Goal: Task Accomplishment & Management: Manage account settings

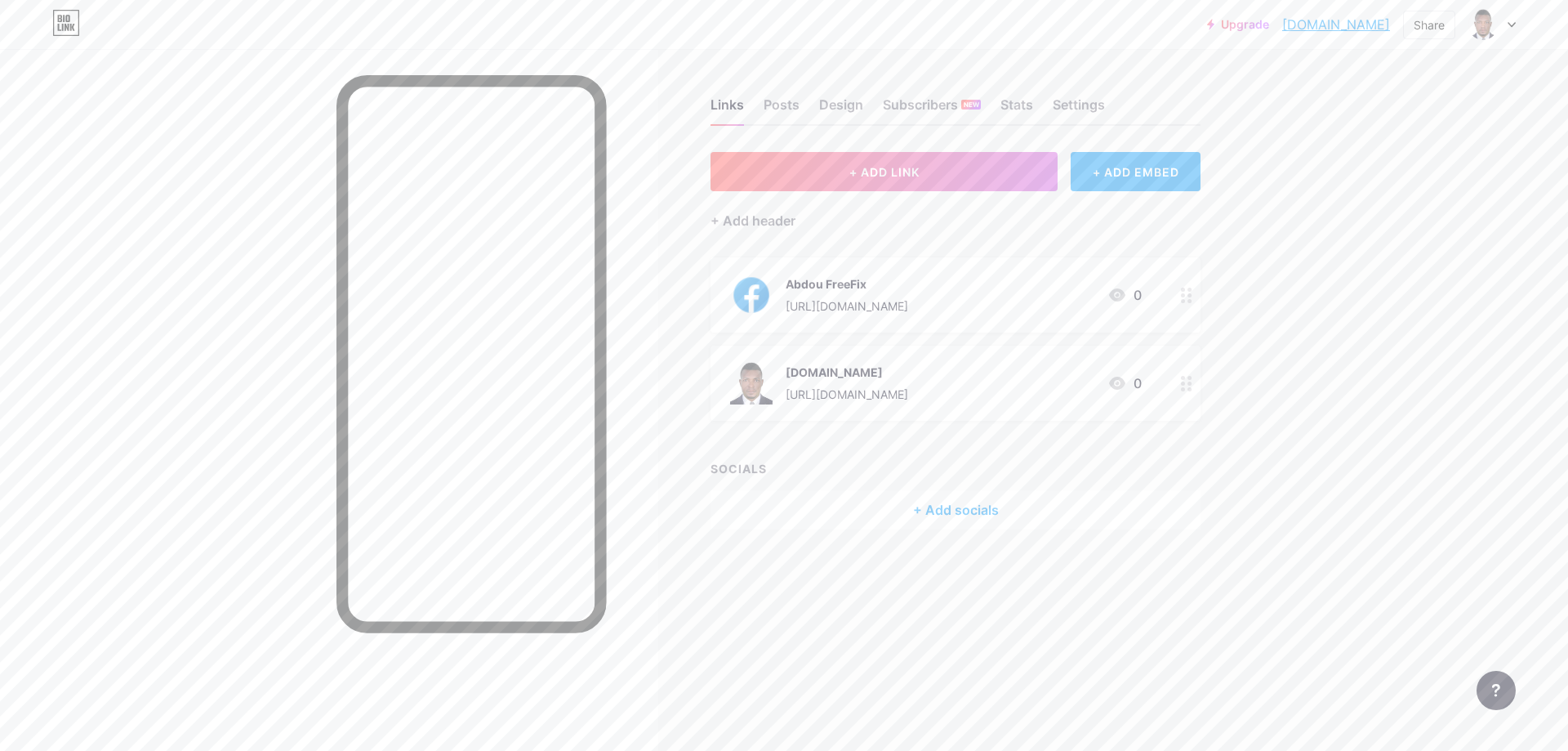
click at [1007, 377] on div "About.me https://about.me/ndashi 0" at bounding box center [936, 383] width 412 height 43
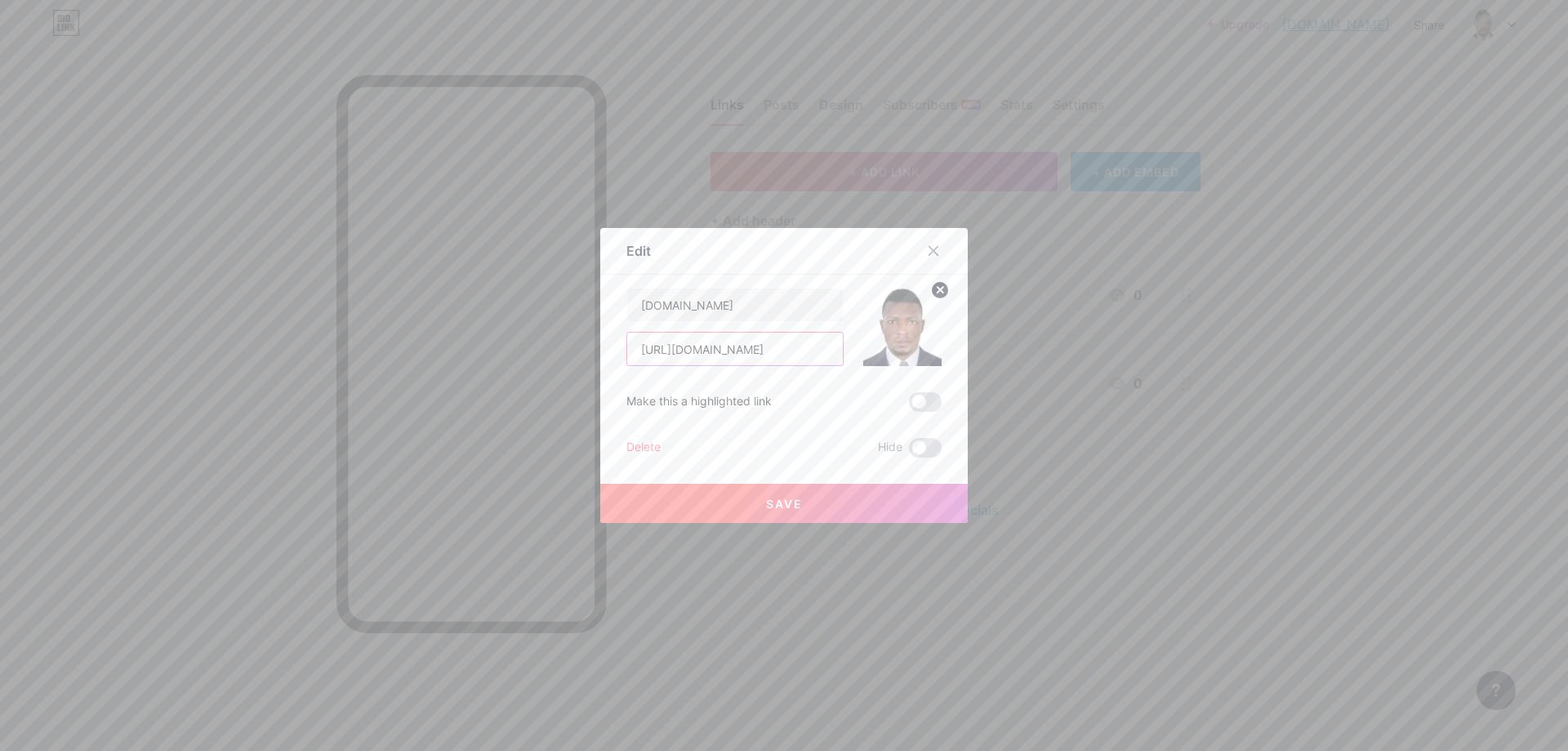
drag, startPoint x: 779, startPoint y: 349, endPoint x: 619, endPoint y: 348, distance: 160.0
click at [619, 348] on div "Edit Content YouTube Play YouTube video without leaving your page. ADD Vimeo Pl…" at bounding box center [784, 376] width 368 height 295
type input "[URL][DOMAIN_NAME]"
click at [797, 504] on button "Save" at bounding box center [784, 503] width 368 height 39
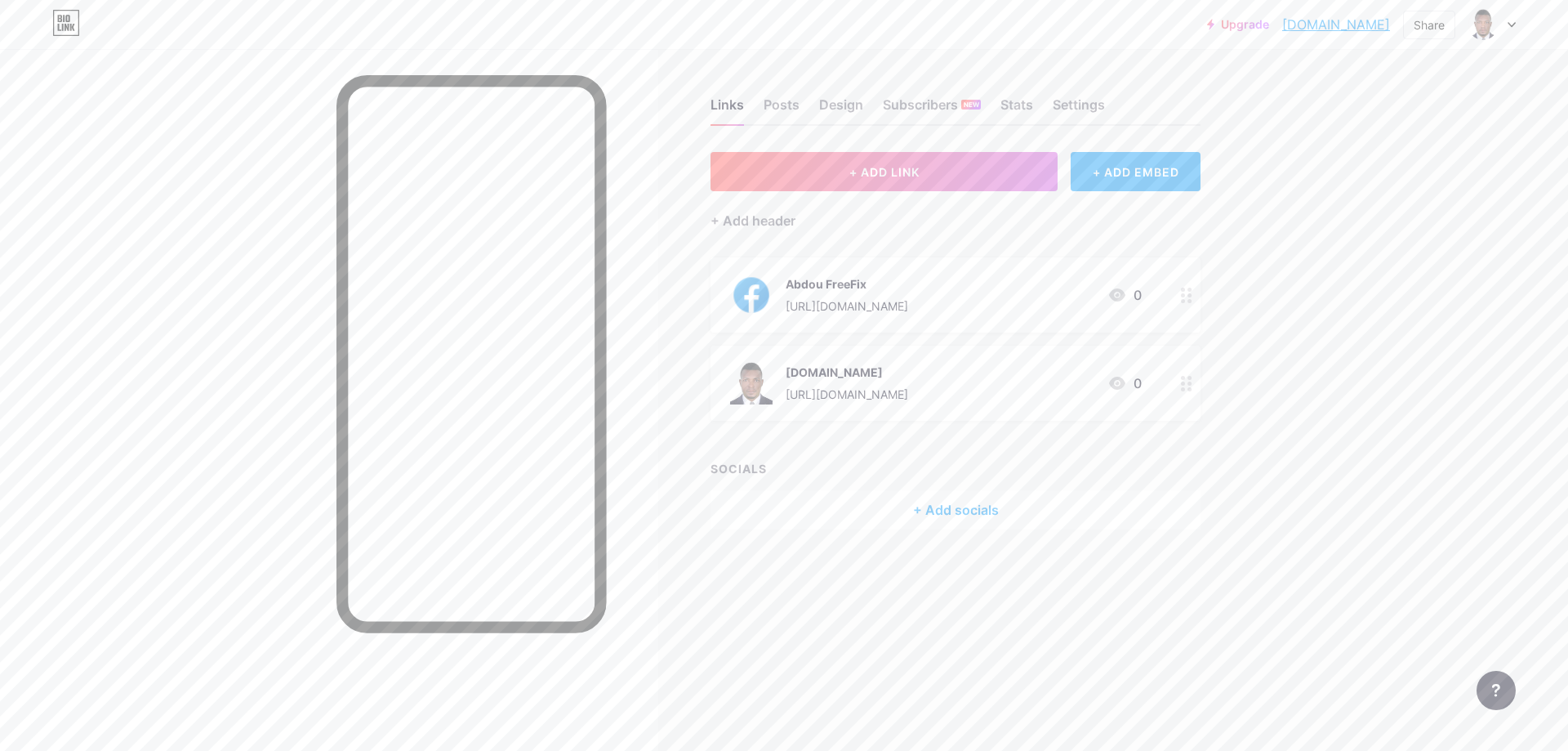
click at [317, 51] on div "Upgrade core2255.bio.li... core2255.bio.link Share Switch accounts Abdou FreeFi…" at bounding box center [784, 376] width 1568 height 751
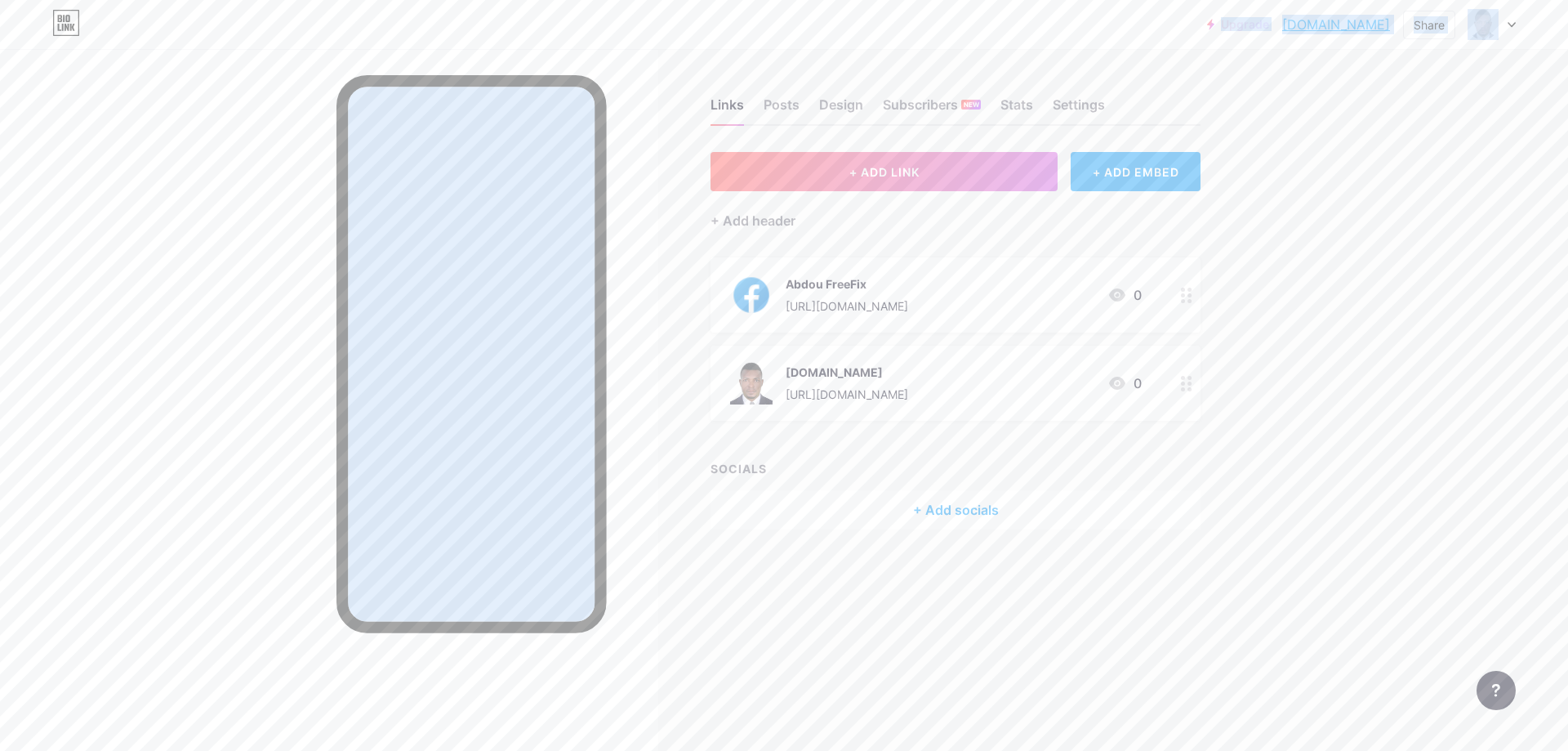
click at [1509, 28] on div at bounding box center [1492, 24] width 48 height 29
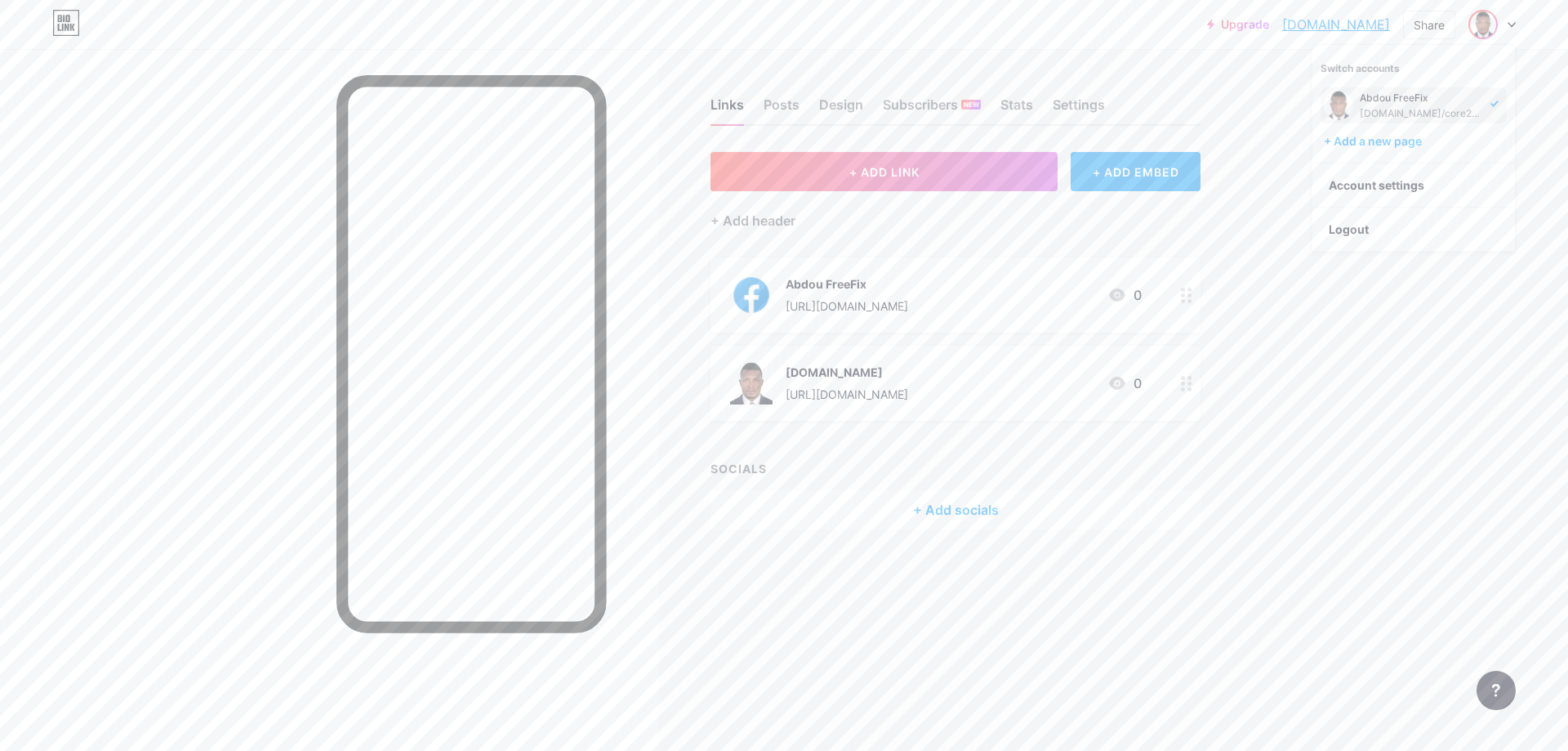
click at [1495, 99] on div "Abdou FreeFix bio.link/core2255" at bounding box center [1413, 105] width 186 height 36
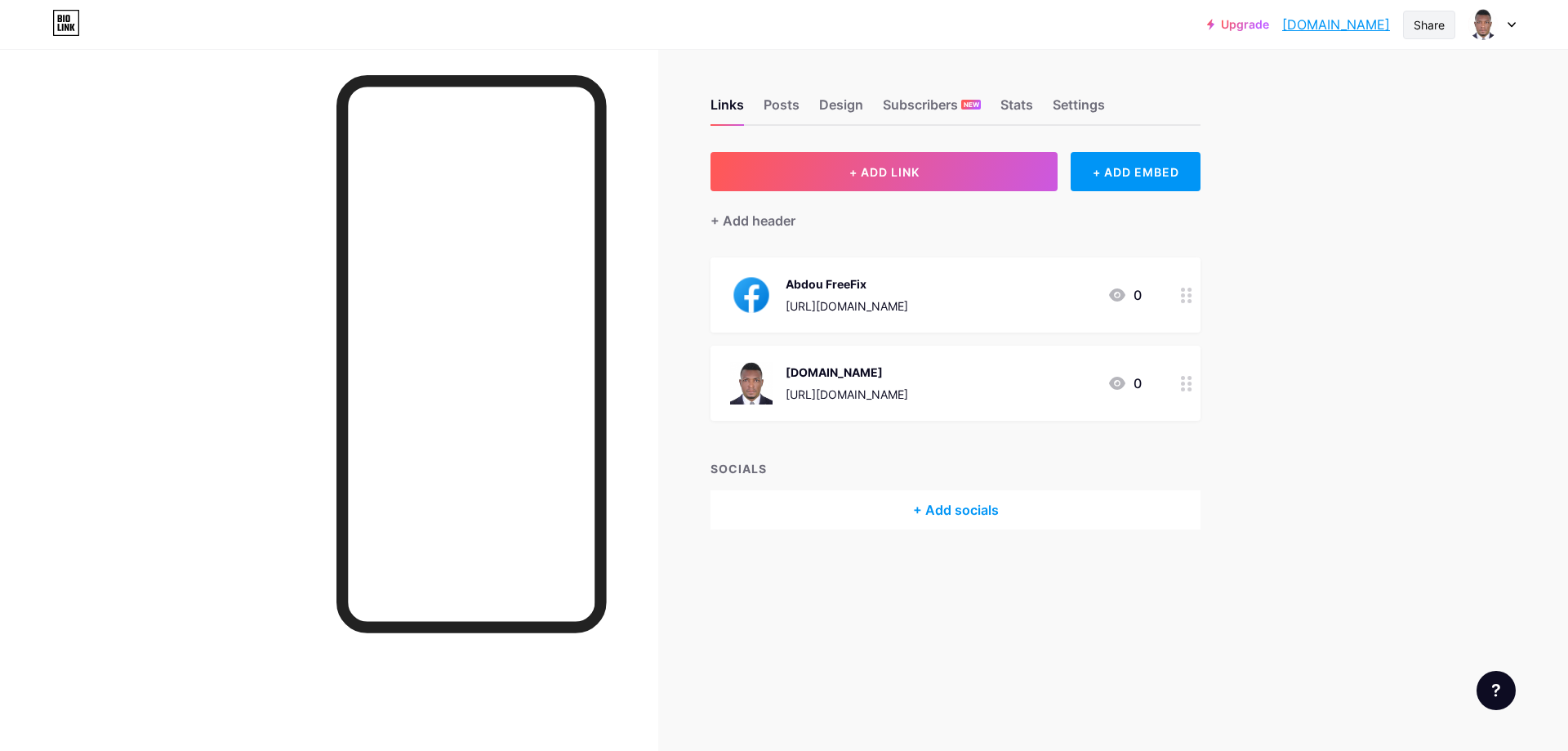
click at [1438, 24] on div "Share" at bounding box center [1430, 25] width 31 height 18
click at [1315, 87] on div "Copy link" at bounding box center [1294, 84] width 60 height 20
